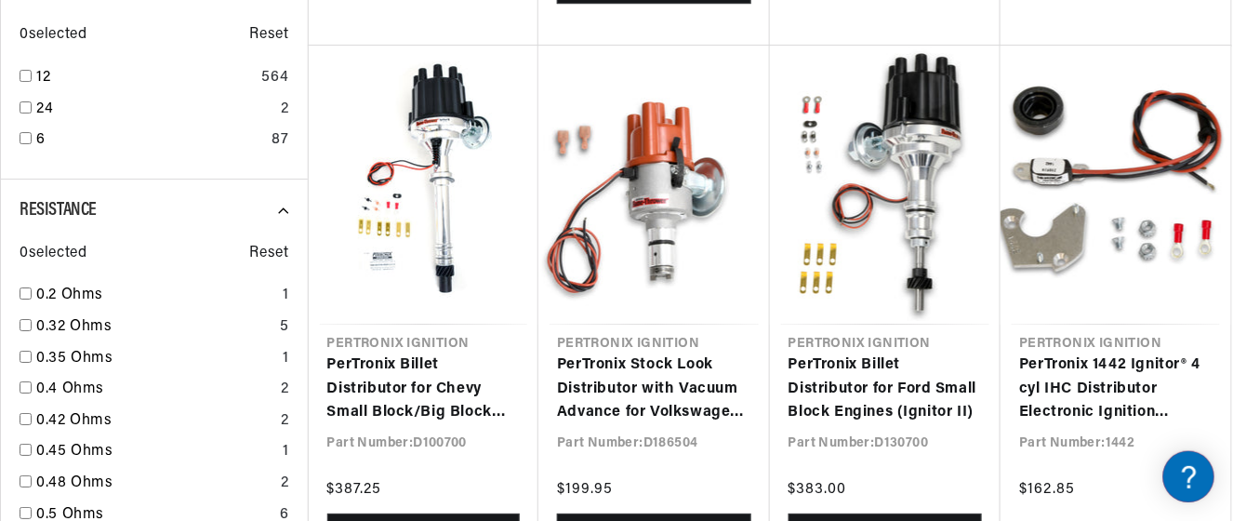
scroll to position [1759, 0]
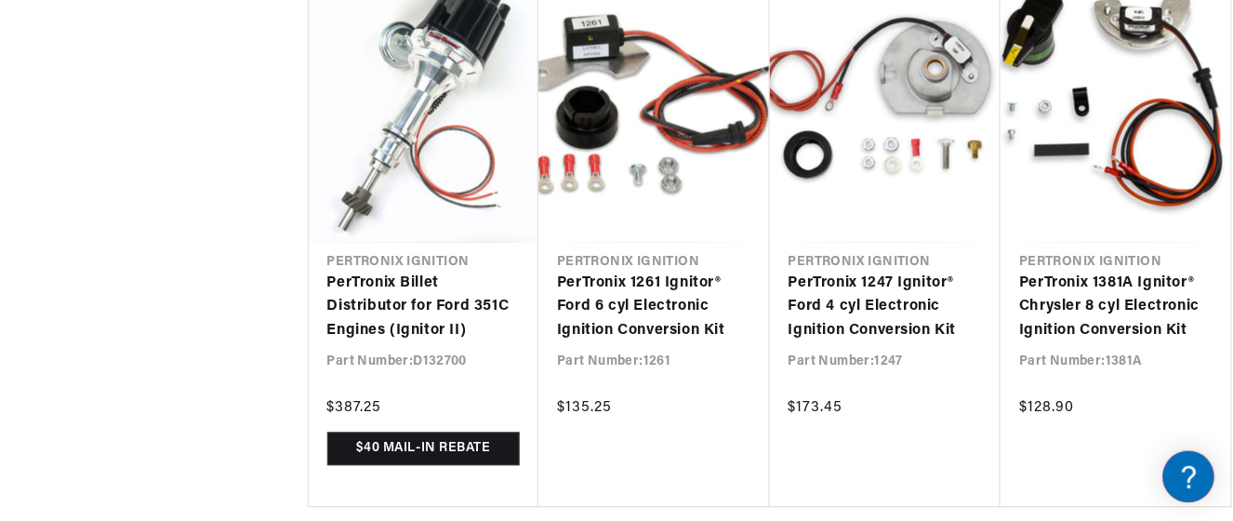
scroll to position [0, 694]
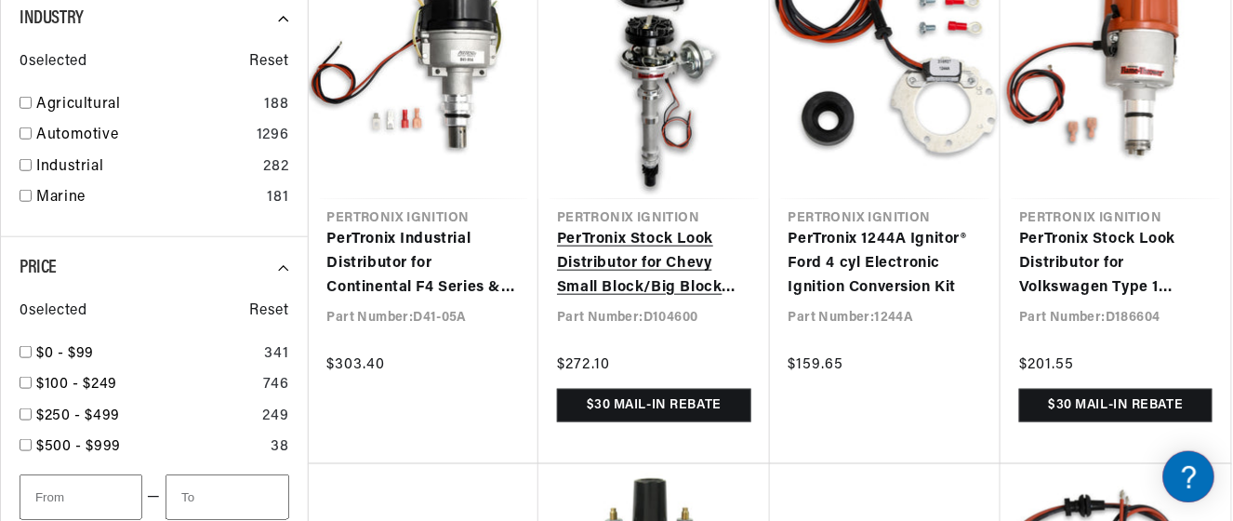
scroll to position [0, 694]
click at [680, 255] on link "PerTronix Stock Look Distributor for Chevy Small Block/Big Block Engines" at bounding box center [654, 264] width 194 height 72
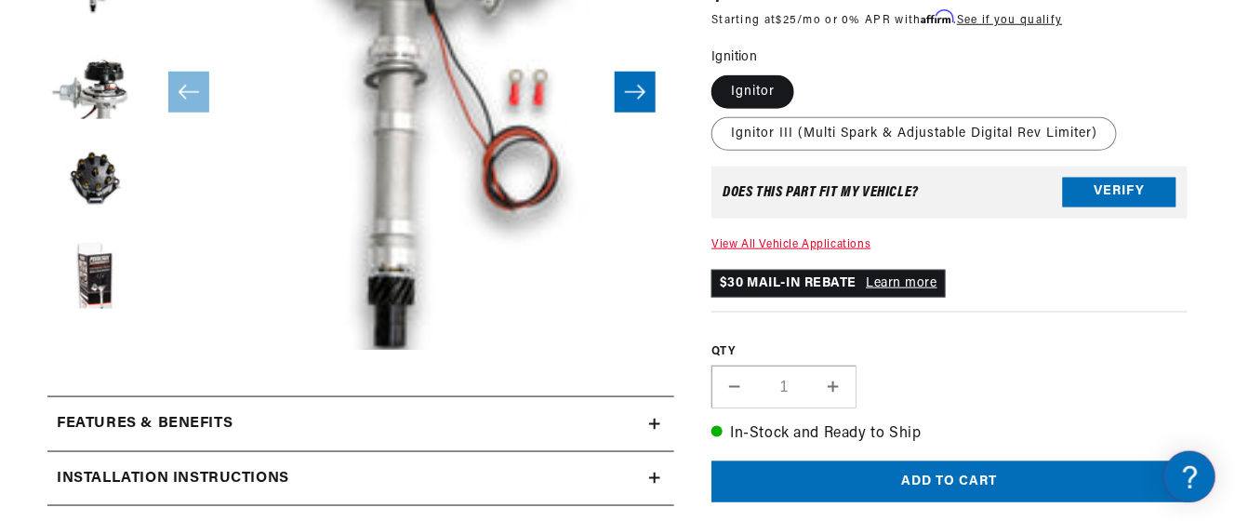
scroll to position [0, 694]
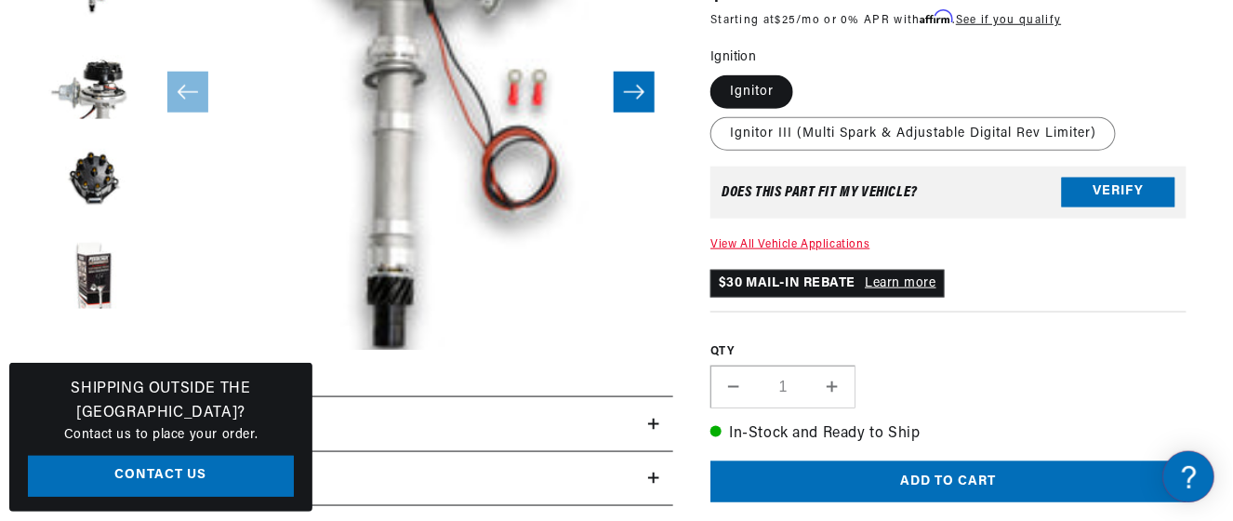
click at [97, 403] on button "Open media 1 in modal" at bounding box center [97, 403] width 0 height 0
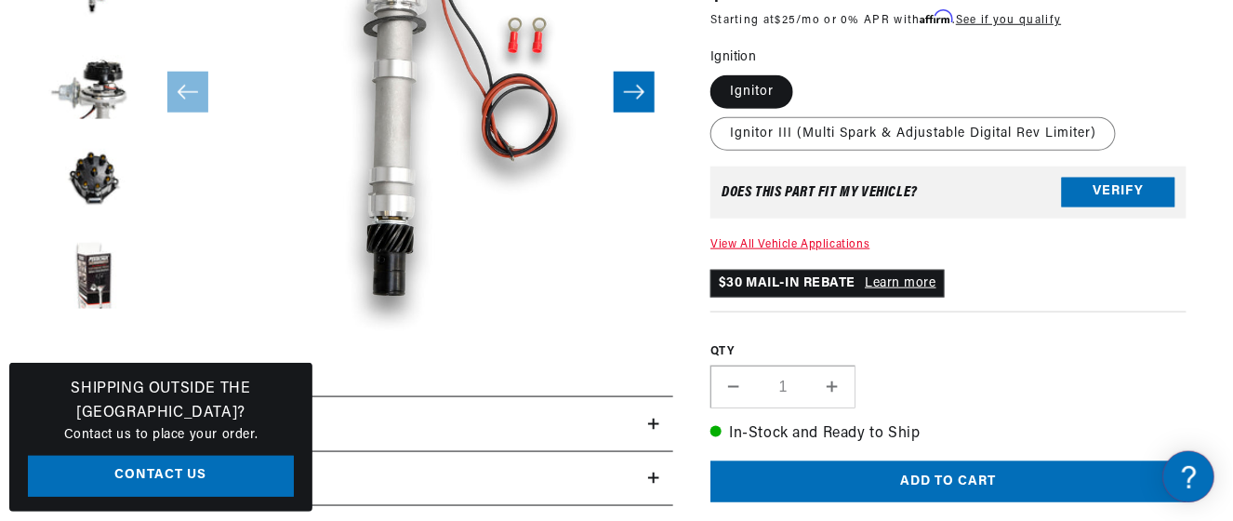
drag, startPoint x: 1232, startPoint y: 55, endPoint x: 1234, endPoint y: 77, distance: 22.4
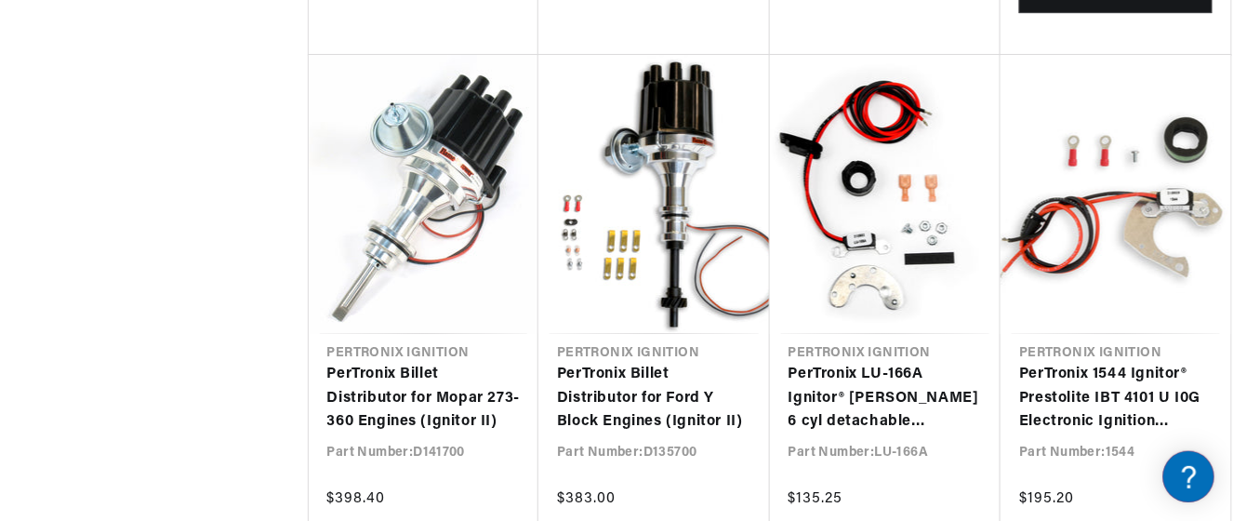
scroll to position [9903, 0]
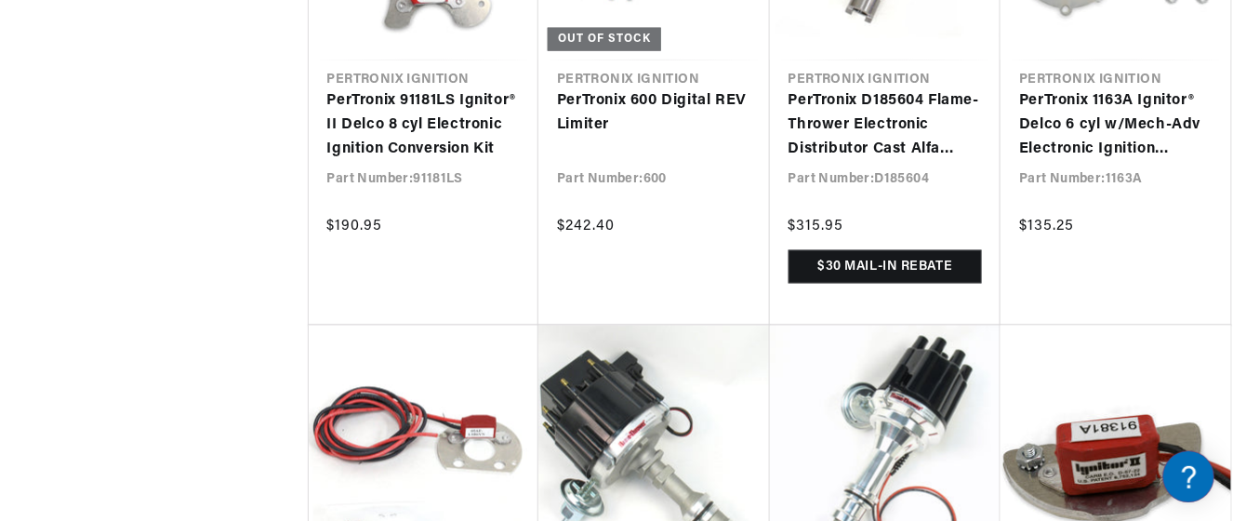
scroll to position [0, 694]
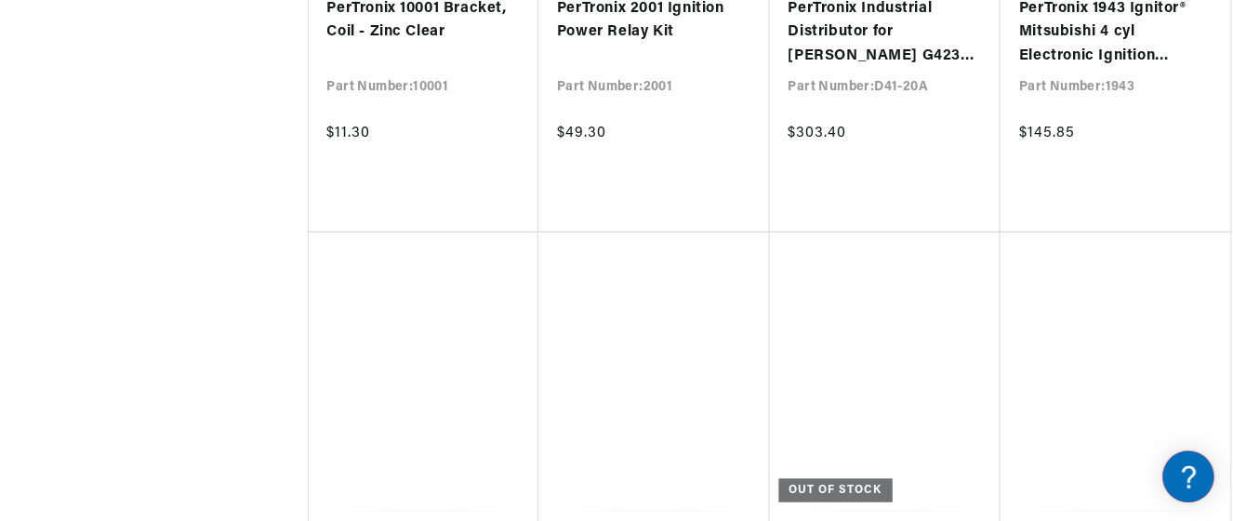
scroll to position [14666, 0]
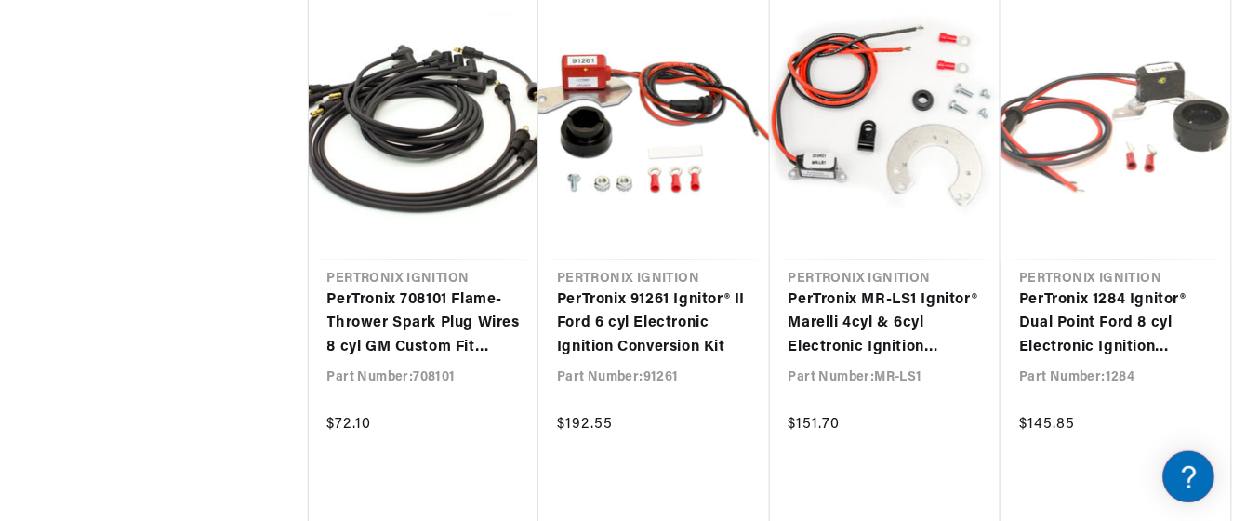
scroll to position [16506, 0]
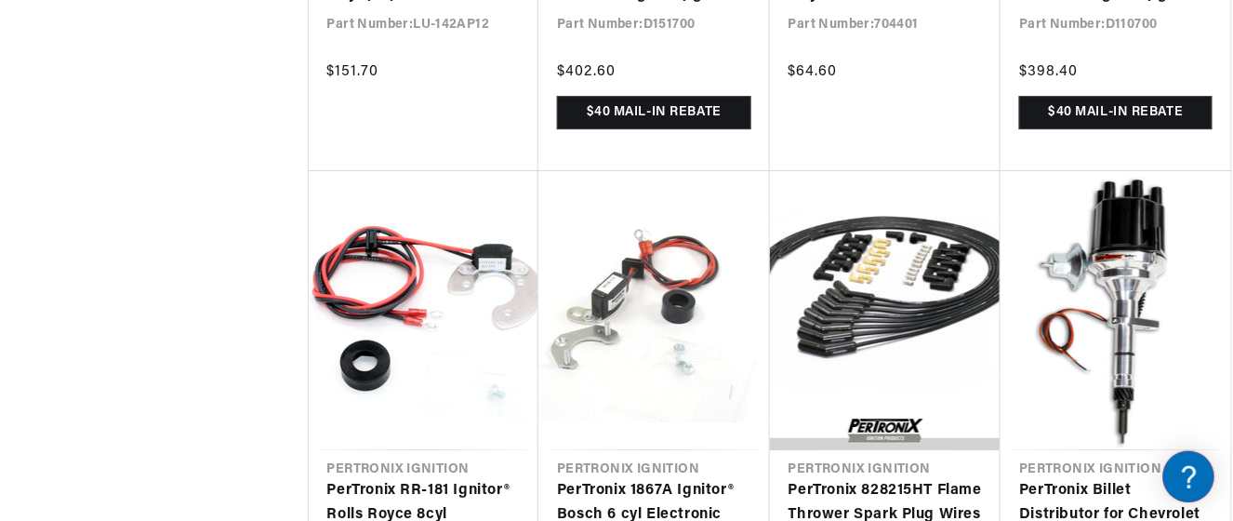
scroll to position [18159, 0]
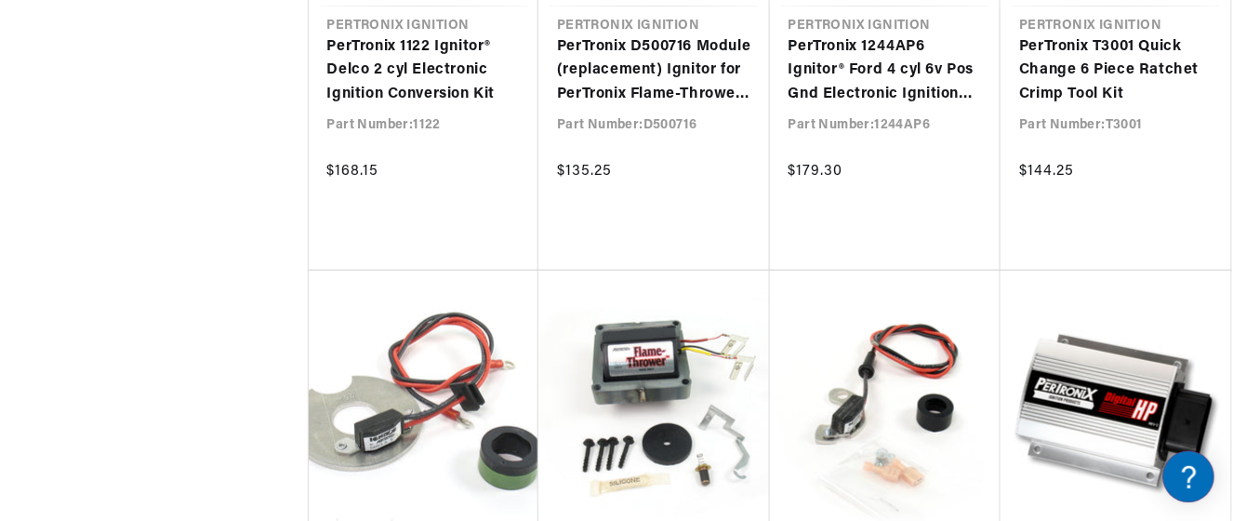
scroll to position [0, 694]
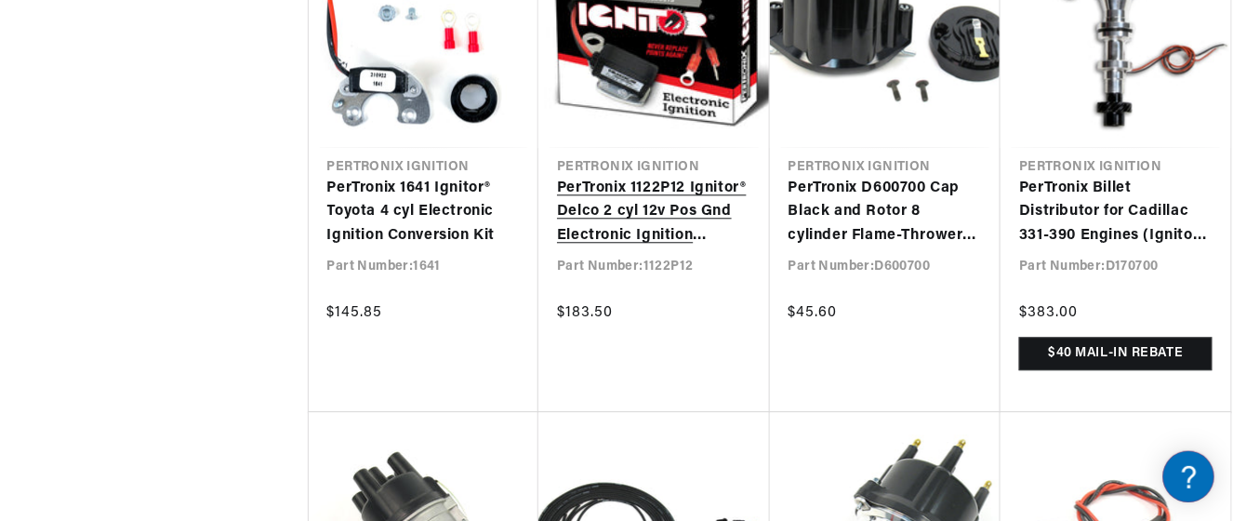
scroll to position [0, 694]
click at [652, 181] on link "PerTronix 1122P12 Ignitor® Delco 2 cyl 12v Pos Gnd Electronic Ignition Conversi…" at bounding box center [654, 213] width 194 height 72
